Goal: Task Accomplishment & Management: Complete application form

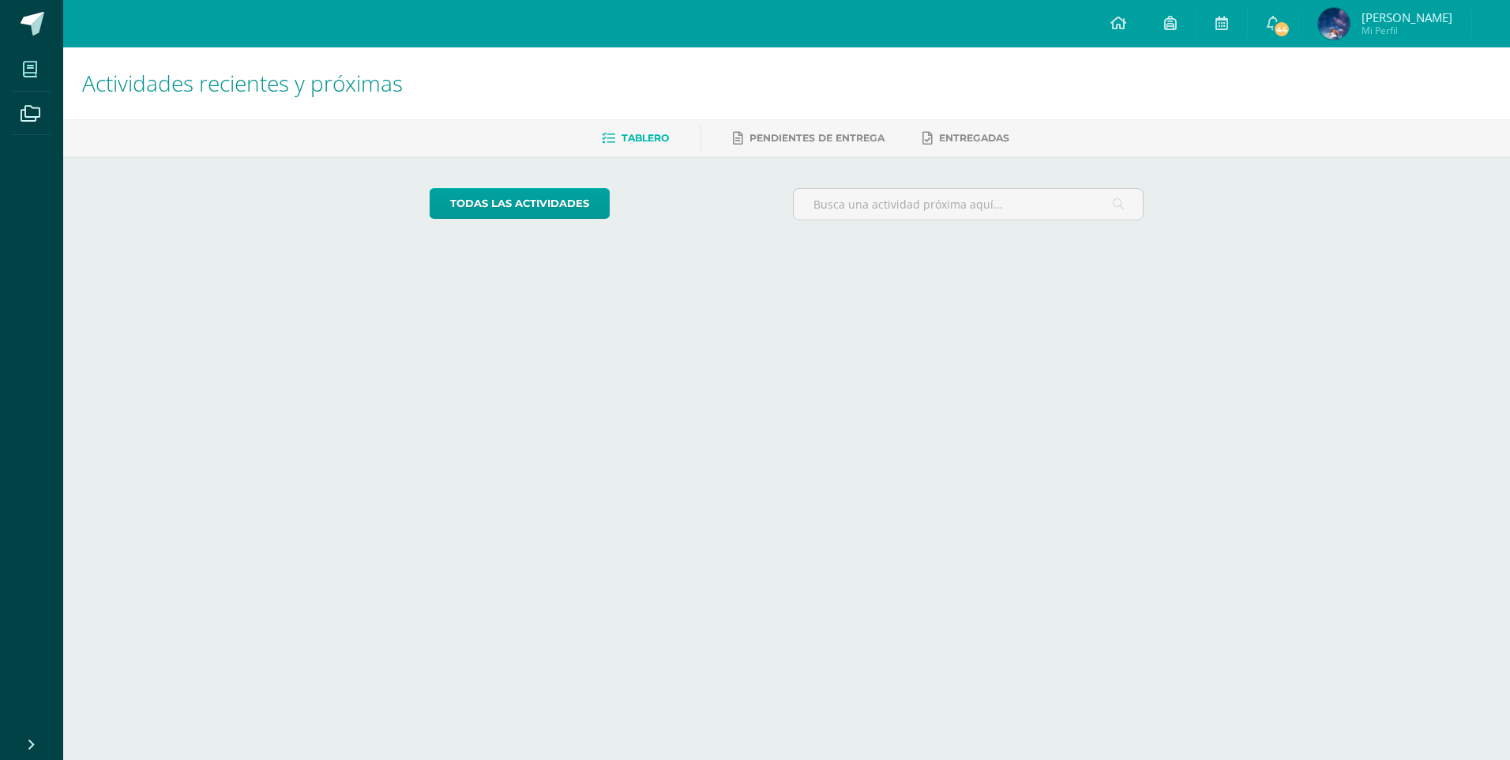
click at [29, 74] on icon at bounding box center [30, 70] width 14 height 16
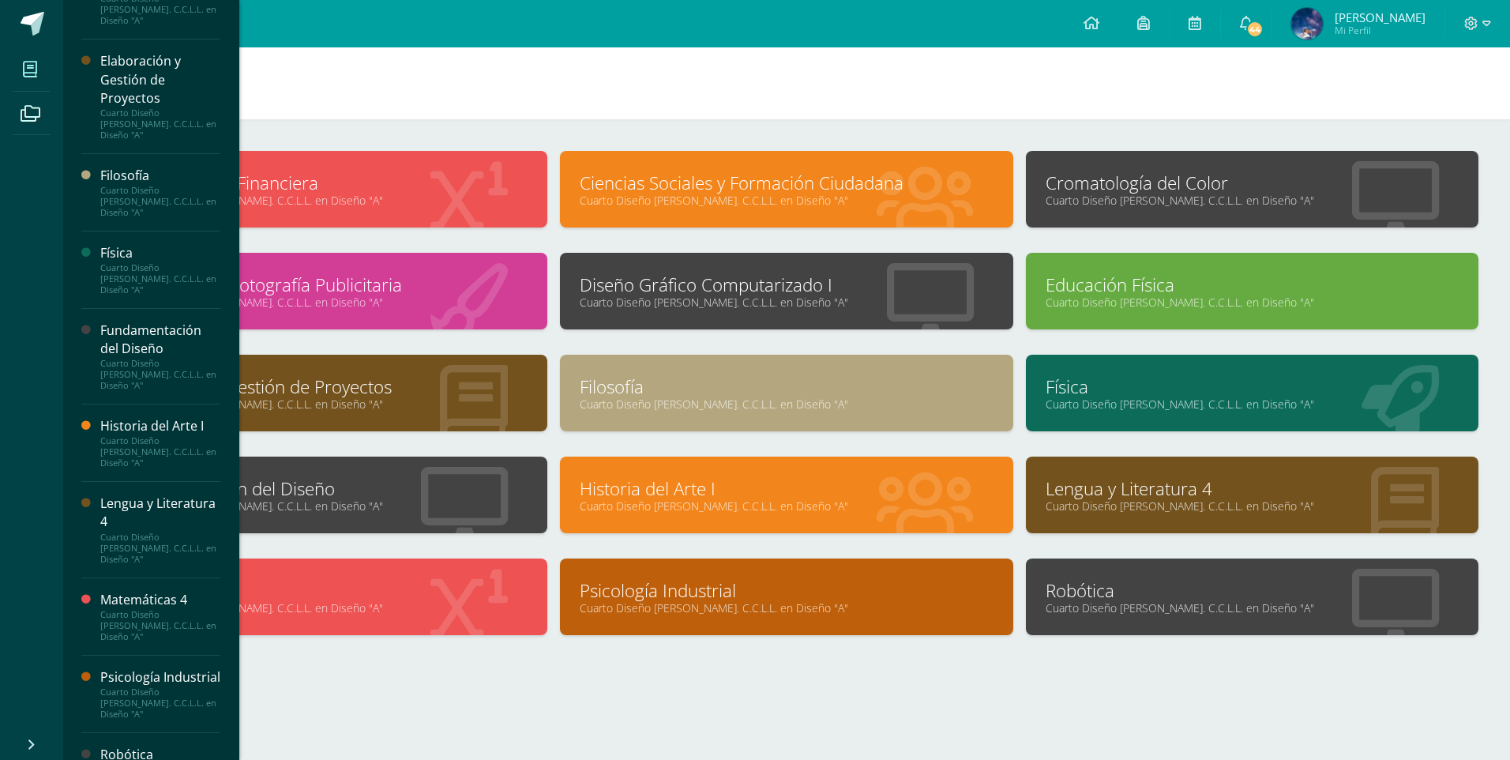
scroll to position [673, 0]
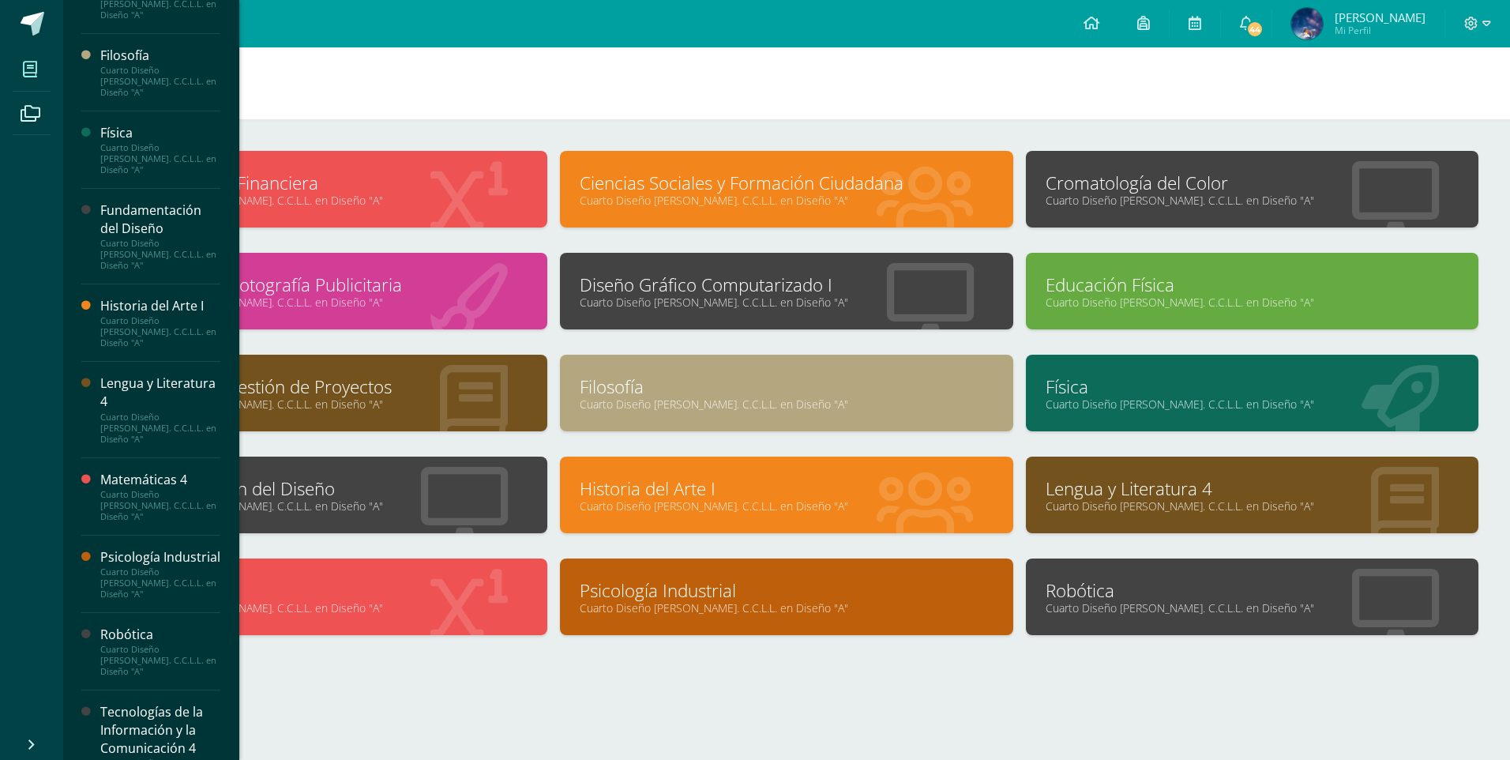
click at [174, 703] on div "Tecnologías de la Información y la Comunicación 4" at bounding box center [160, 730] width 120 height 54
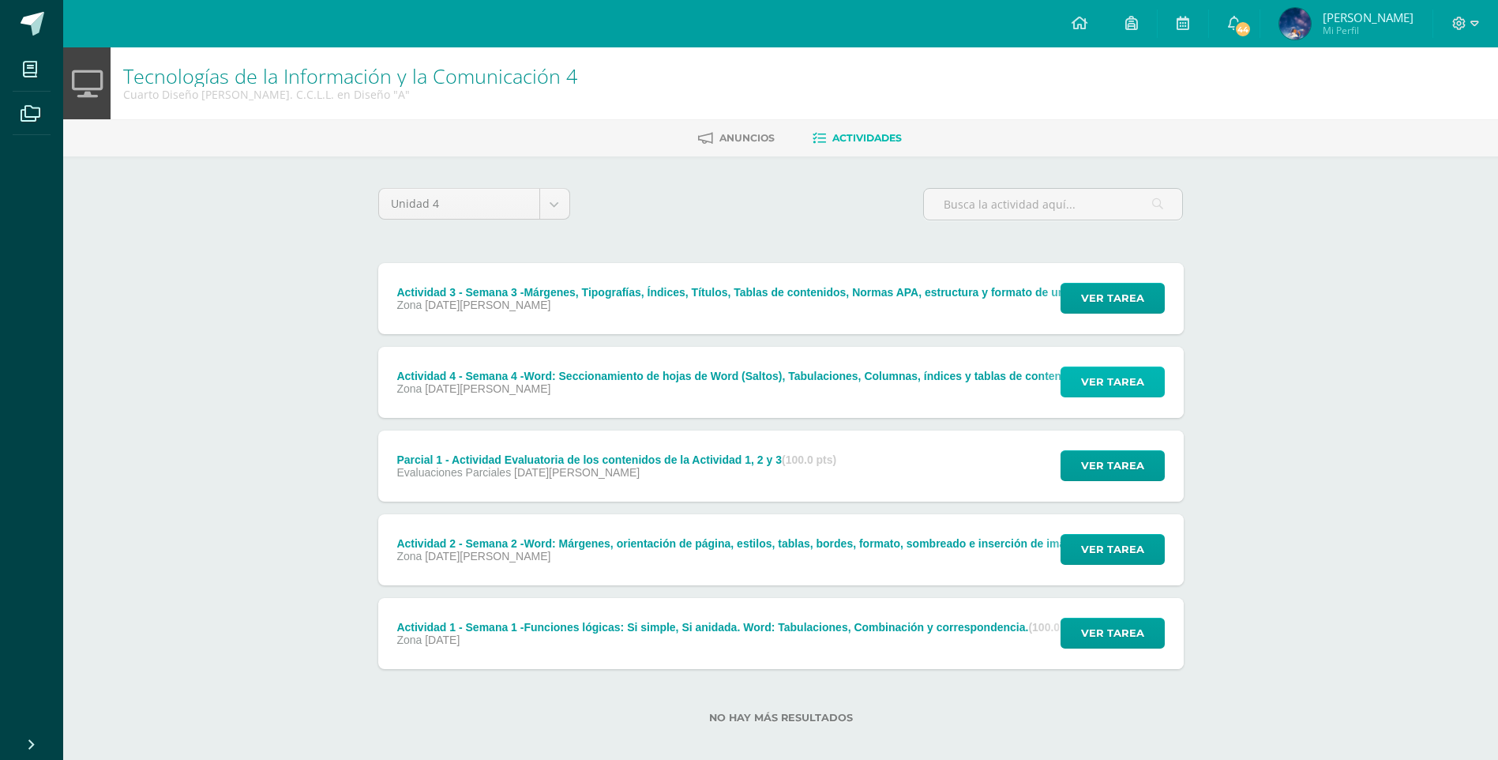
click at [1080, 383] on button "Ver tarea" at bounding box center [1113, 381] width 104 height 31
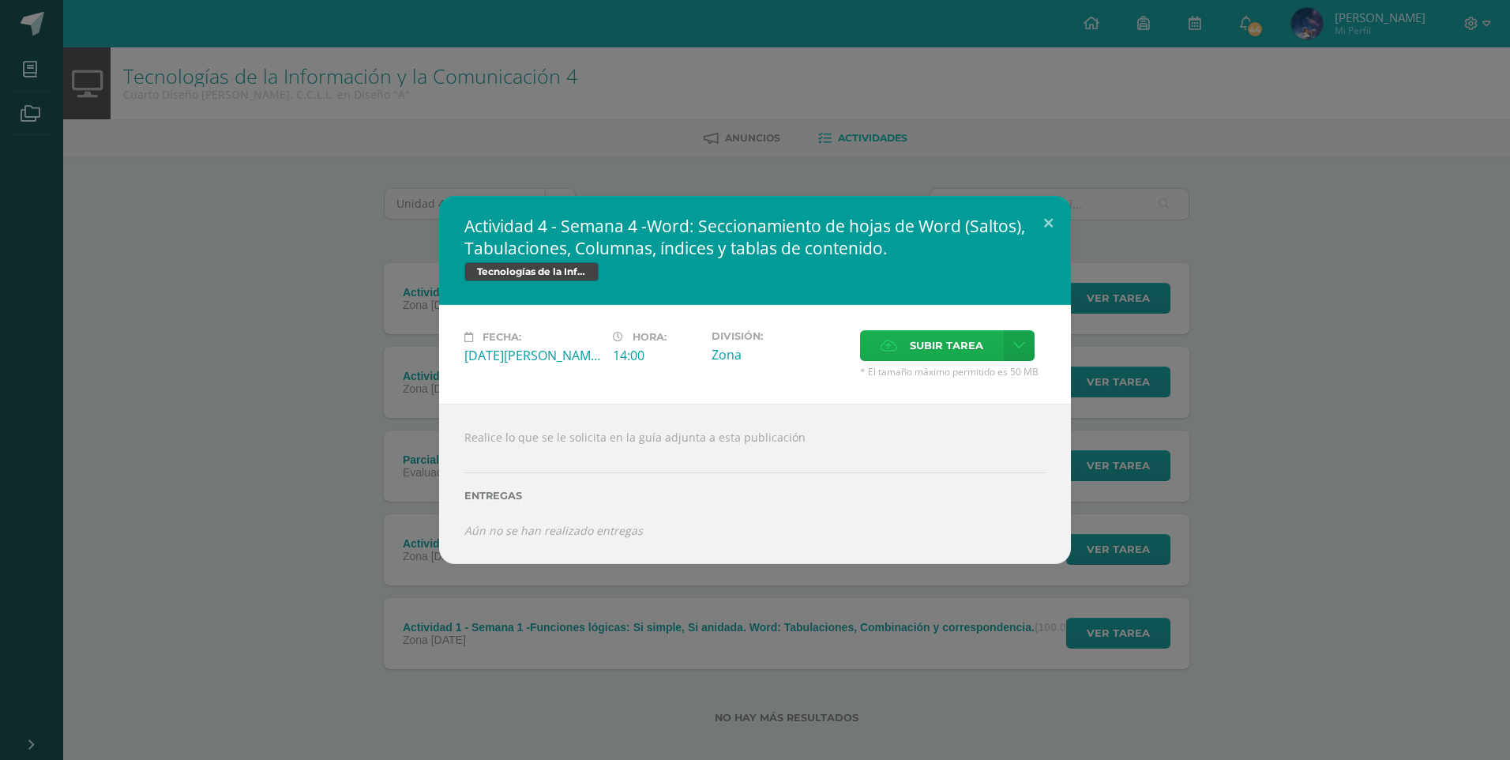
click at [979, 350] on span "Subir tarea" at bounding box center [946, 345] width 73 height 29
click at [0, 0] on input "Subir tarea" at bounding box center [0, 0] width 0 height 0
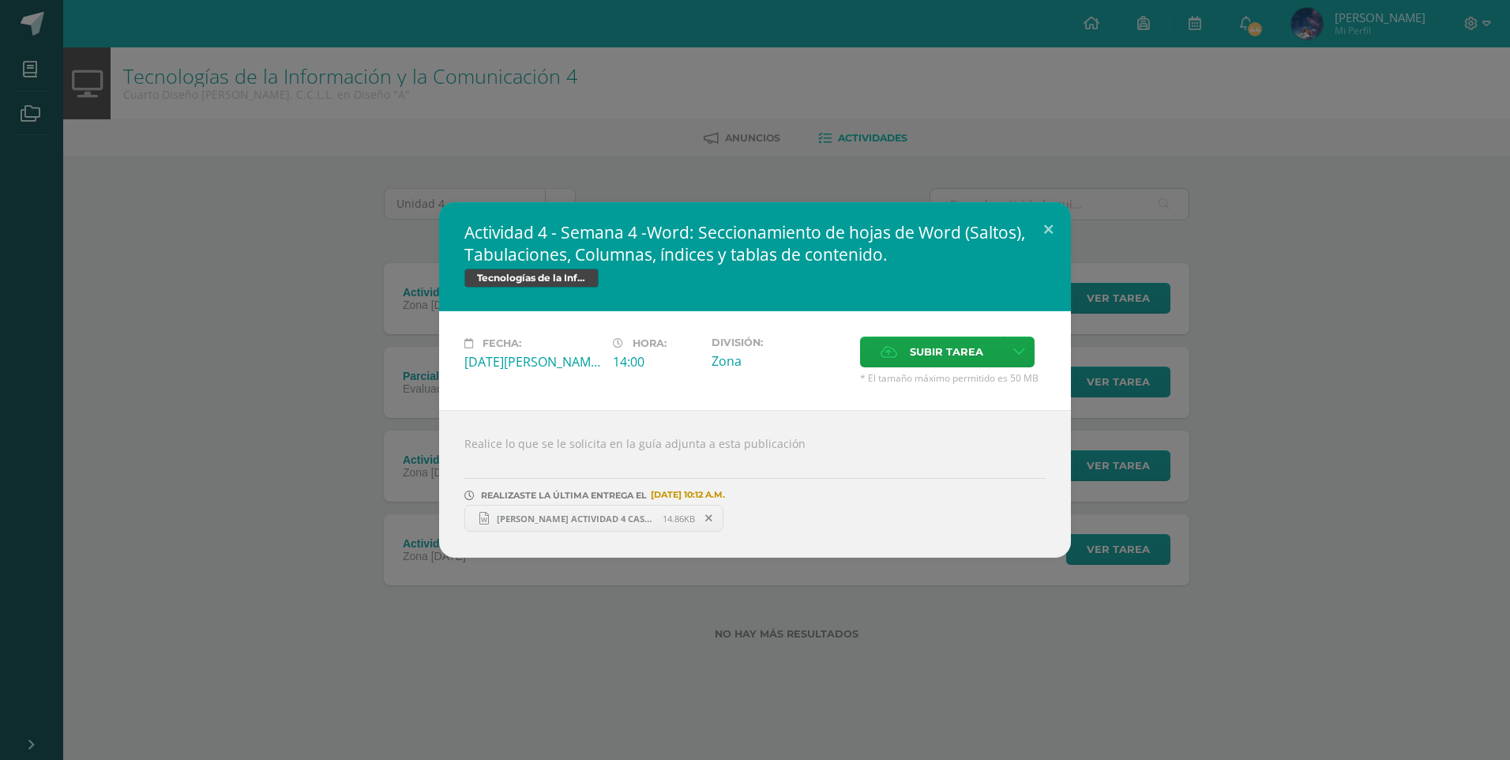
drag, startPoint x: 859, startPoint y: 415, endPoint x: 851, endPoint y: 415, distance: 8.7
drag, startPoint x: 851, startPoint y: 415, endPoint x: 1182, endPoint y: 351, distance: 337.7
click at [1182, 351] on div "Actividad 4 - Semana 4 -Word: Seccionamiento de hojas de Word (Saltos), Tabulac…" at bounding box center [754, 379] width 1497 height 355
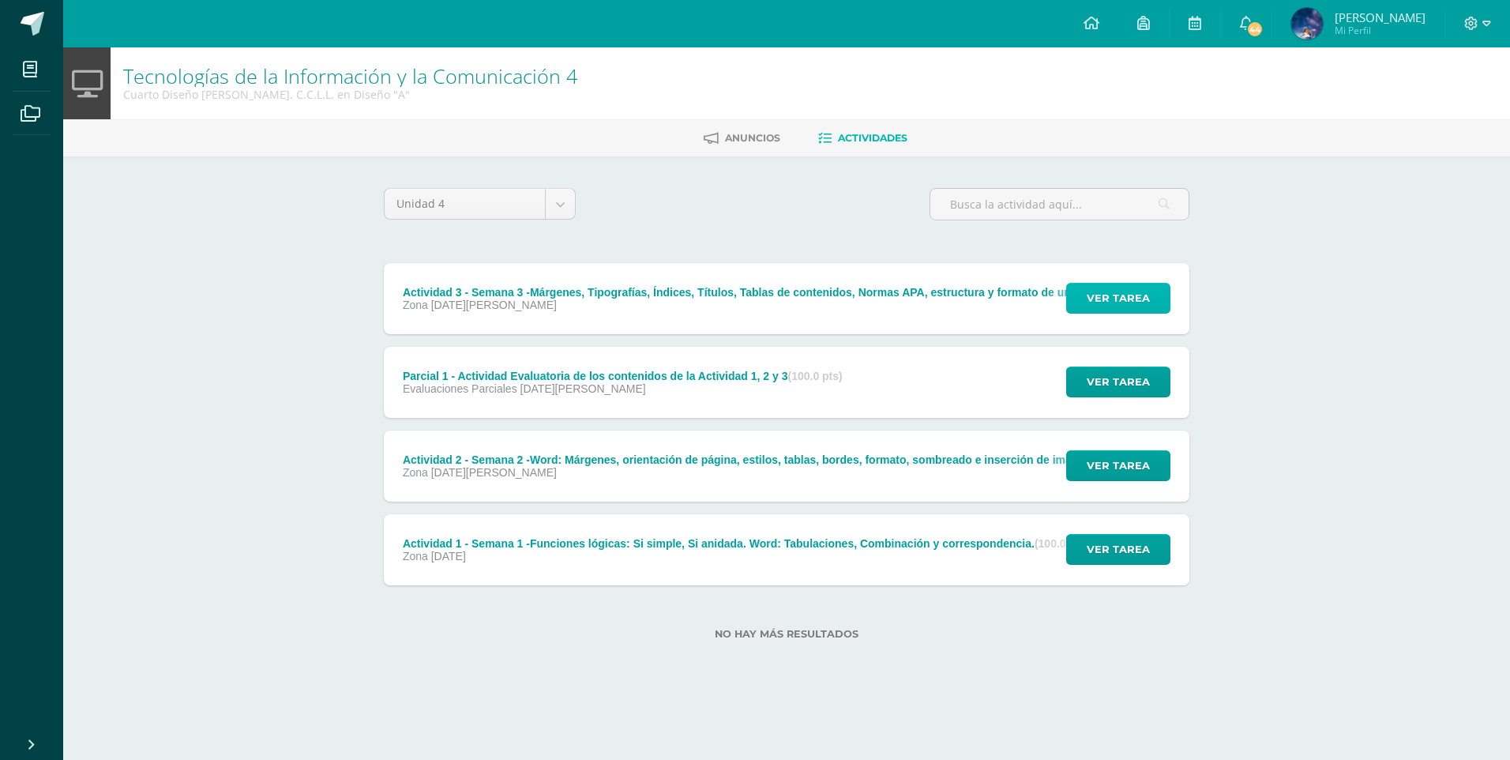
click at [1137, 306] on span "Ver tarea" at bounding box center [1118, 298] width 63 height 29
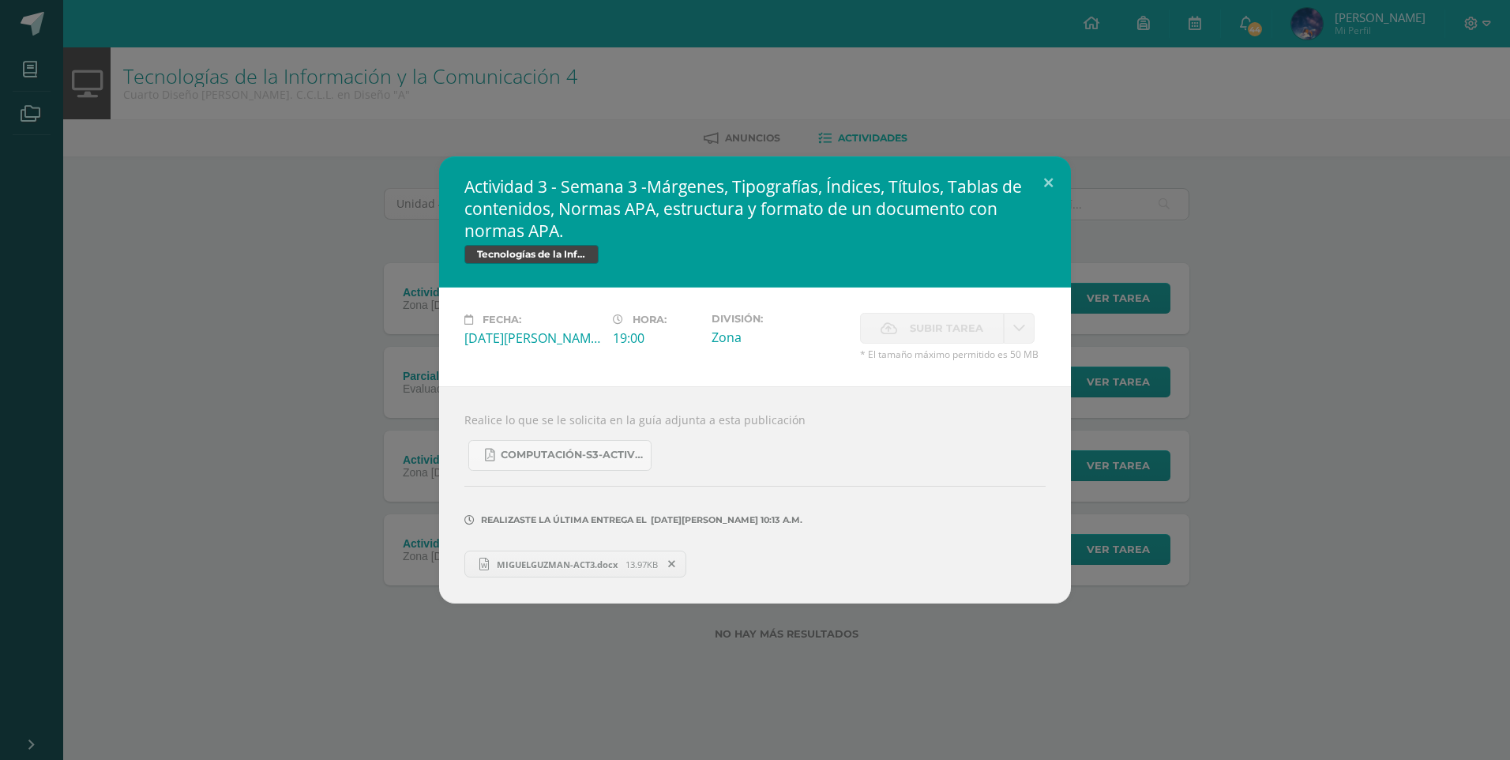
click at [1429, 141] on div "Actividad 3 - Semana 3 -Márgenes, Tipografías, Índices, Títulos, Tablas de cont…" at bounding box center [755, 380] width 1510 height 760
